Goal: Task Accomplishment & Management: Manage account settings

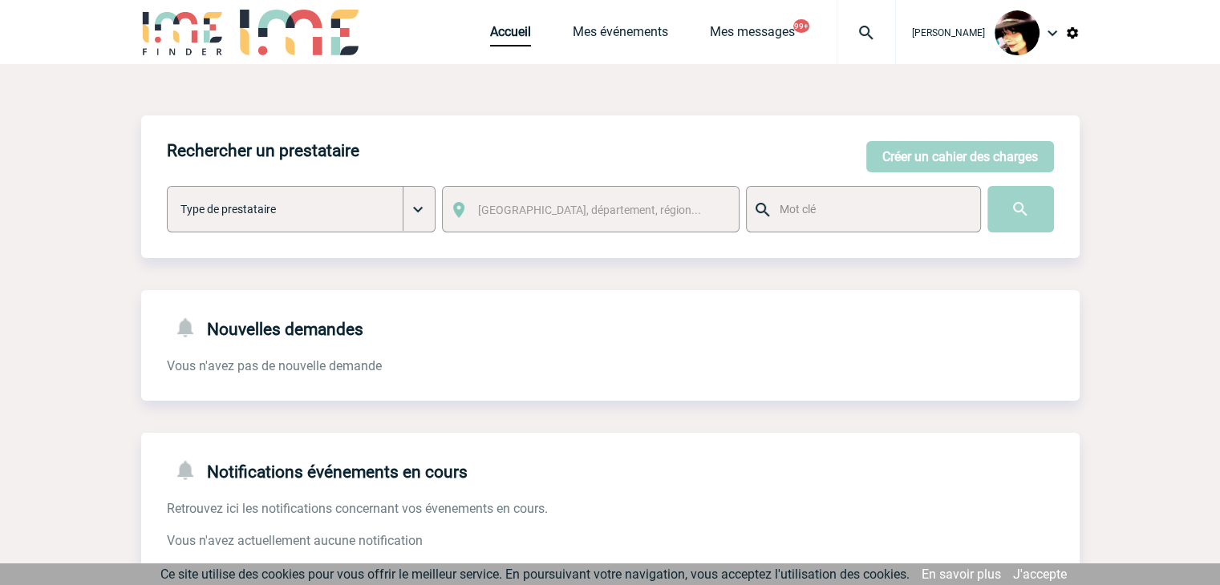
click at [852, 31] on img at bounding box center [866, 32] width 58 height 19
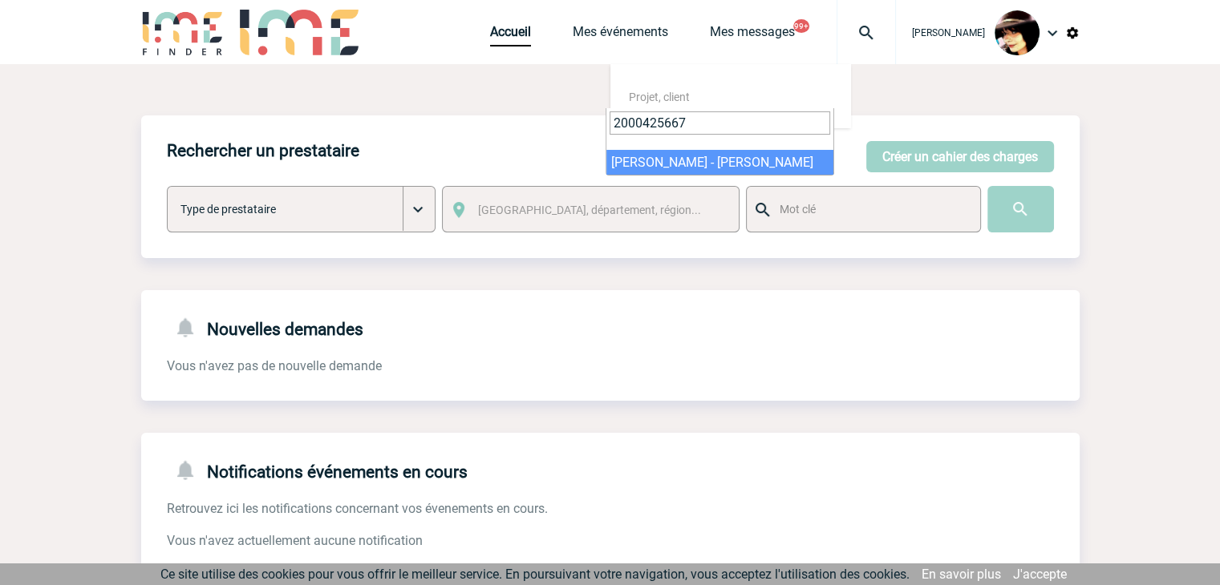
type input "2000425667"
select select "25168"
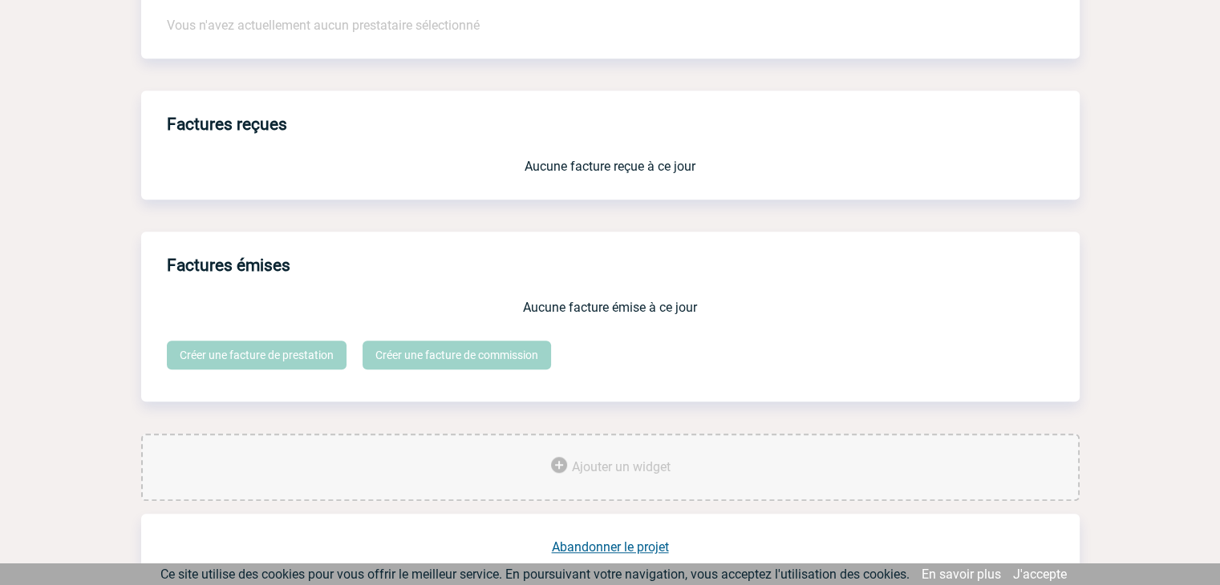
scroll to position [1338, 0]
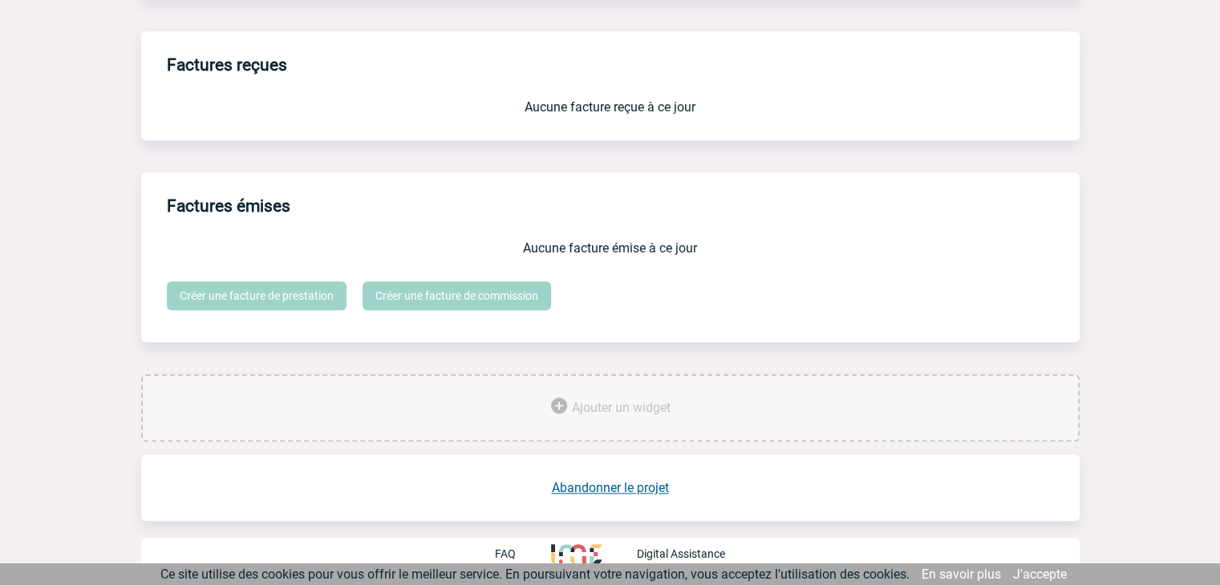
click at [626, 481] on link "Abandonner le projet" at bounding box center [610, 487] width 117 height 15
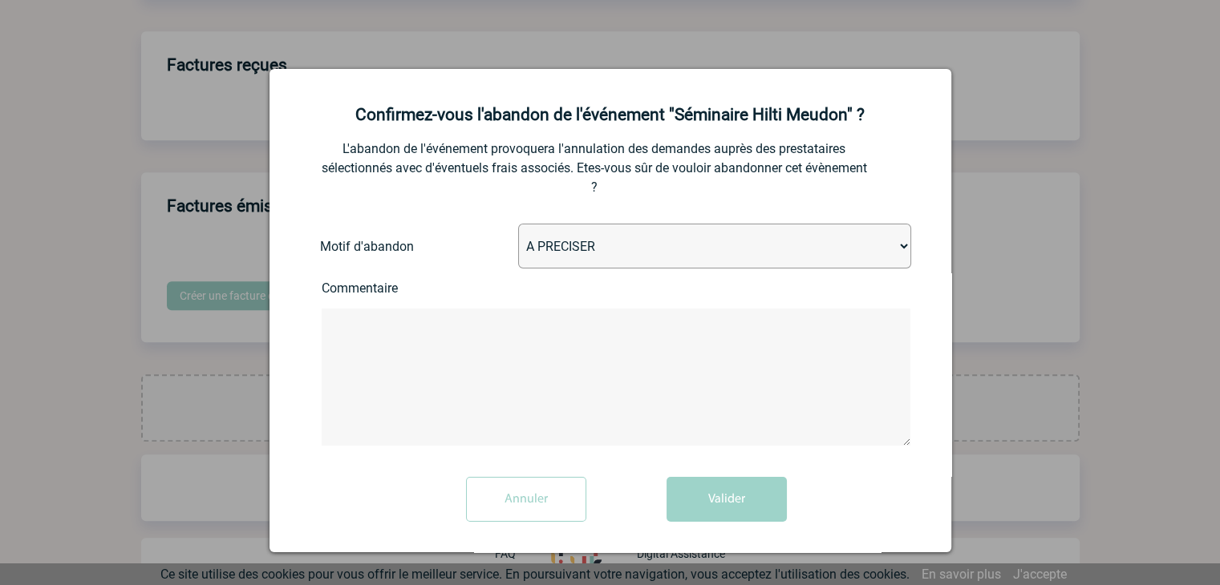
drag, startPoint x: 692, startPoint y: 251, endPoint x: 685, endPoint y: 261, distance: 12.7
click at [692, 251] on select "A PRECISER Projet annulé Projet reporté Evénement organisé en interne A fait ap…" at bounding box center [714, 246] width 393 height 45
select select "ABANDON_PROJET_02"
click at [518, 225] on select "A PRECISER Projet annulé Projet reporté Evénement organisé en interne A fait ap…" at bounding box center [714, 246] width 393 height 45
click at [723, 507] on button "Valider" at bounding box center [726, 499] width 120 height 45
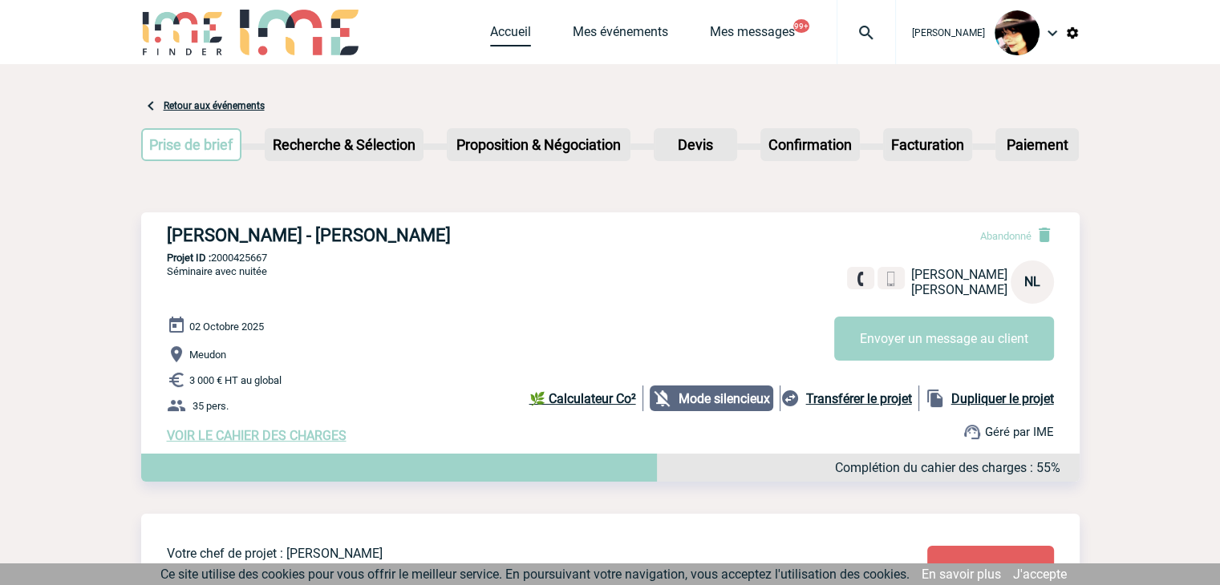
click at [495, 37] on link "Accueil" at bounding box center [510, 35] width 41 height 22
